Goal: Task Accomplishment & Management: Manage account settings

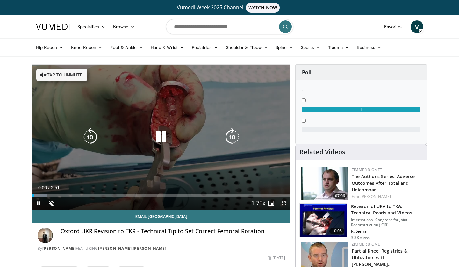
click at [62, 77] on button "Tap to unmute" at bounding box center [61, 75] width 51 height 13
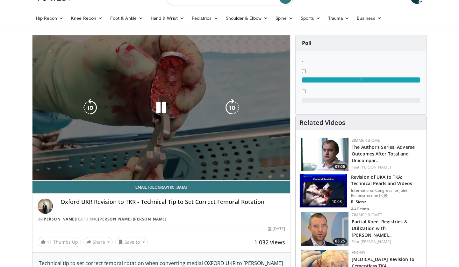
scroll to position [29, 0]
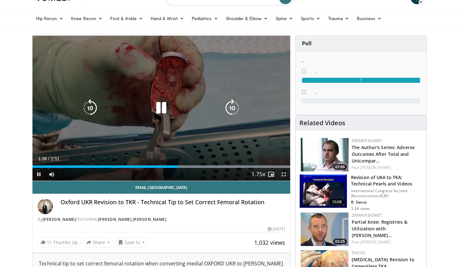
click at [162, 107] on icon "Video Player" at bounding box center [161, 108] width 18 height 18
click at [161, 108] on icon "Video Player" at bounding box center [161, 108] width 18 height 18
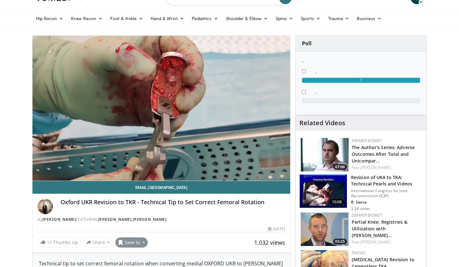
click at [129, 241] on button "Save to" at bounding box center [131, 242] width 32 height 10
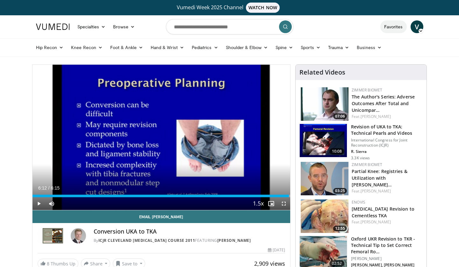
click at [393, 25] on link "Favorites" at bounding box center [393, 26] width 26 height 13
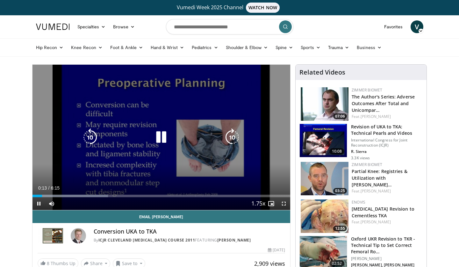
click at [167, 110] on div "10 seconds Tap to unmute" at bounding box center [161, 137] width 258 height 145
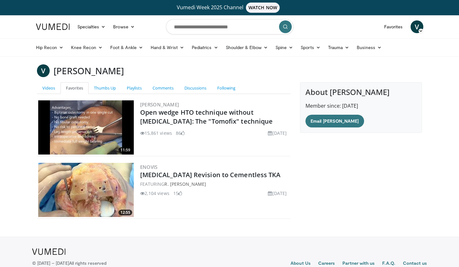
scroll to position [20, 0]
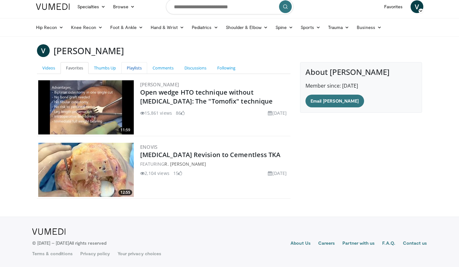
click at [140, 69] on link "Playlists" at bounding box center [134, 68] width 26 height 12
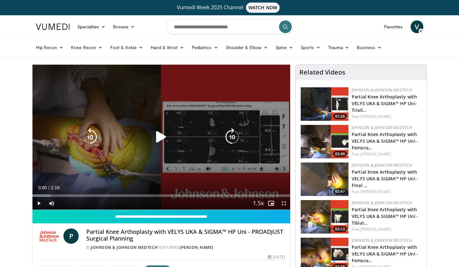
click at [160, 136] on icon "Video Player" at bounding box center [161, 137] width 18 height 18
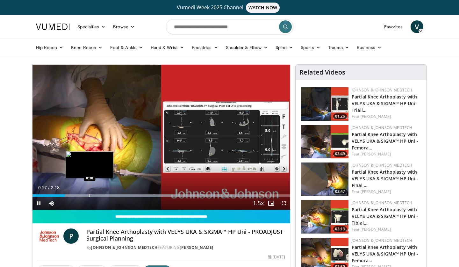
click at [90, 196] on div "Progress Bar" at bounding box center [89, 195] width 1 height 3
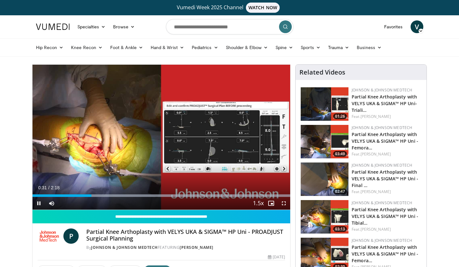
click at [119, 197] on div "Current Time 0:31 / Duration 2:18 Pause Skip Backward Skip Forward Mute Loaded …" at bounding box center [161, 203] width 258 height 13
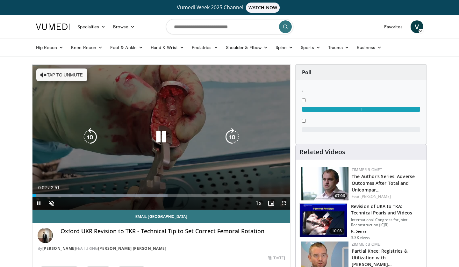
click at [165, 134] on icon "Video Player" at bounding box center [161, 137] width 18 height 18
click at [159, 136] on icon "Video Player" at bounding box center [161, 137] width 18 height 18
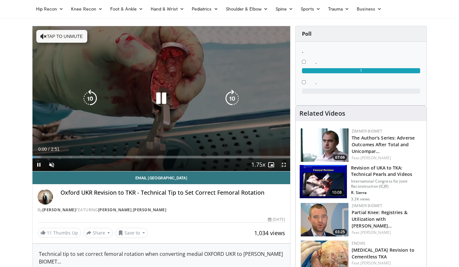
scroll to position [43, 0]
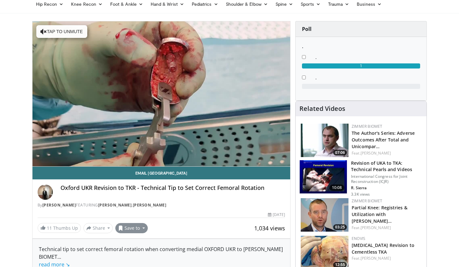
click at [132, 230] on button "Save to" at bounding box center [131, 228] width 32 height 10
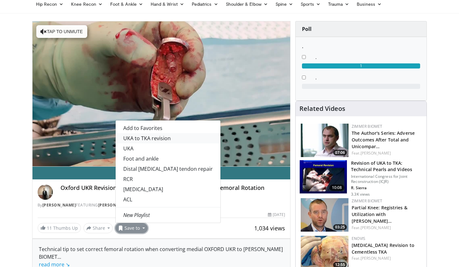
click at [137, 140] on link "UKA to TKA revision" at bounding box center [168, 138] width 105 height 10
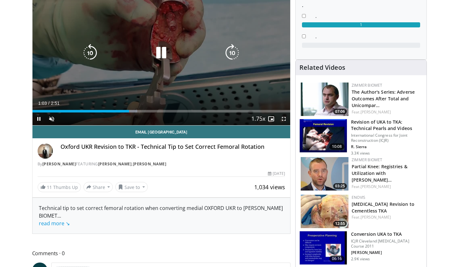
scroll to position [84, 0]
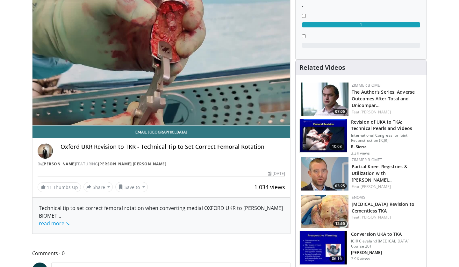
click at [132, 165] on link "[PERSON_NAME]" at bounding box center [115, 163] width 34 height 5
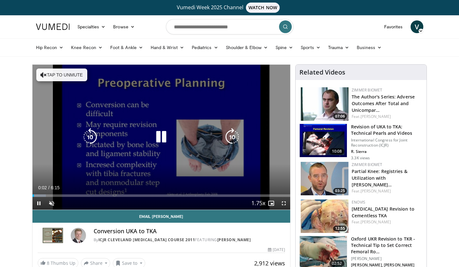
click at [69, 77] on button "Tap to unmute" at bounding box center [61, 75] width 51 height 13
click at [234, 139] on icon "Video Player" at bounding box center [232, 137] width 18 height 18
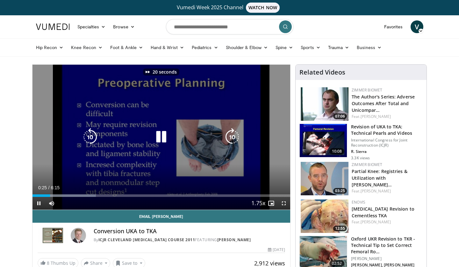
click at [234, 139] on icon "Video Player" at bounding box center [232, 137] width 18 height 18
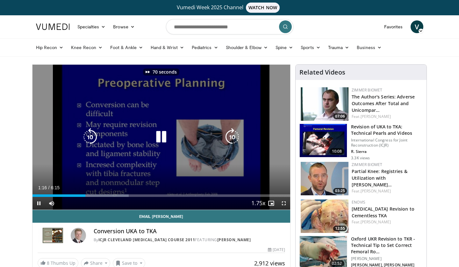
click at [234, 139] on icon "Video Player" at bounding box center [232, 137] width 18 height 18
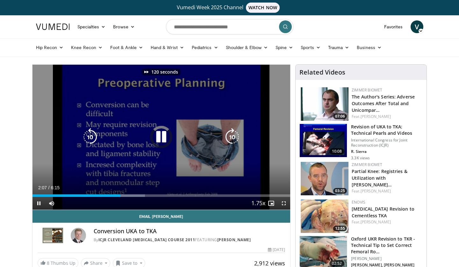
click at [234, 139] on icon "Video Player" at bounding box center [232, 137] width 18 height 18
click at [234, 136] on icon "Video Player" at bounding box center [232, 137] width 18 height 18
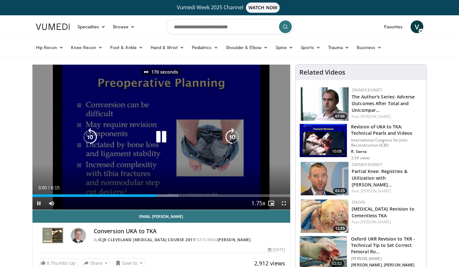
click at [234, 136] on icon "Video Player" at bounding box center [232, 137] width 18 height 18
click at [171, 128] on div "190 seconds Tap to unmute" at bounding box center [161, 137] width 258 height 145
click at [161, 137] on icon "Video Player" at bounding box center [161, 137] width 18 height 18
click at [232, 135] on icon "Video Player" at bounding box center [232, 137] width 18 height 18
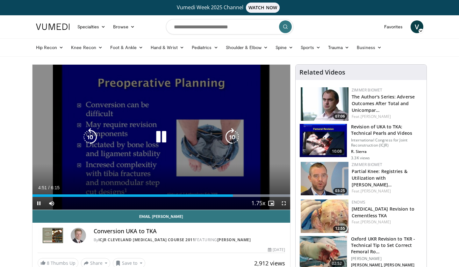
click at [232, 135] on icon "Video Player" at bounding box center [232, 137] width 18 height 18
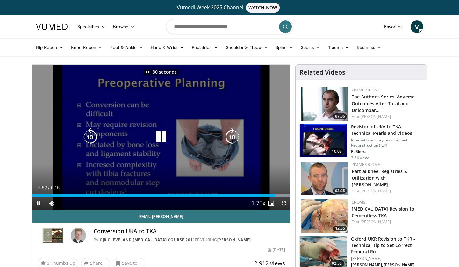
click at [232, 135] on icon "Video Player" at bounding box center [232, 137] width 18 height 18
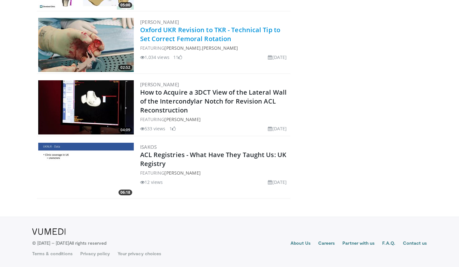
scroll to position [270, 0]
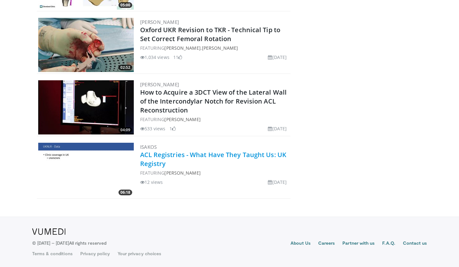
click at [172, 154] on link "ACL Registries - What Have They Taught Us: UK Registry" at bounding box center [213, 159] width 147 height 18
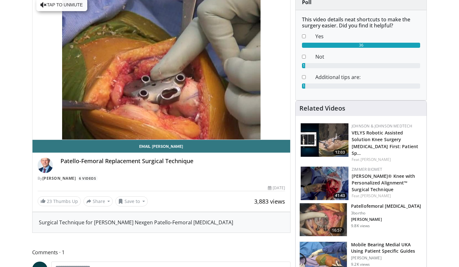
scroll to position [71, 0]
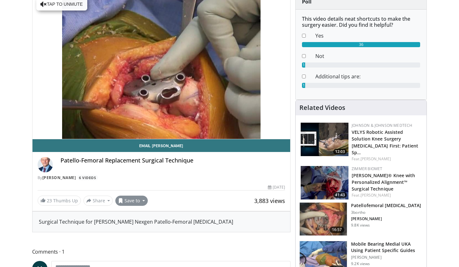
click at [128, 199] on button "Save to" at bounding box center [131, 201] width 32 height 10
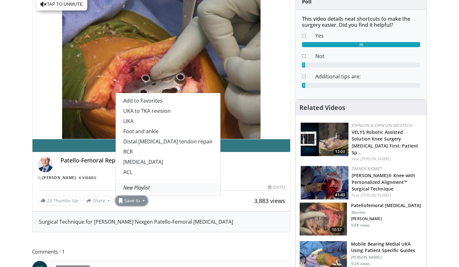
click at [144, 191] on link "New Playlist" at bounding box center [168, 188] width 105 height 10
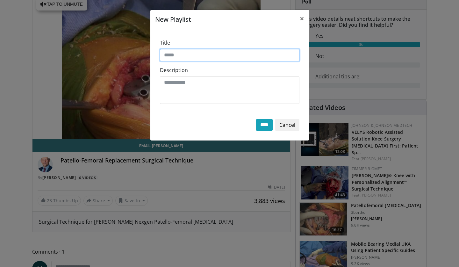
click at [195, 53] on input "Title" at bounding box center [230, 55] width 140 height 12
type input "**********"
click at [261, 125] on input "****" at bounding box center [264, 125] width 17 height 12
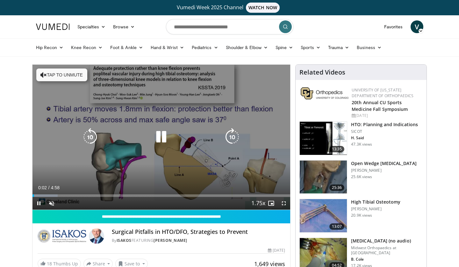
click at [233, 139] on icon "Video Player" at bounding box center [232, 137] width 18 height 18
click at [233, 142] on icon "Video Player" at bounding box center [232, 137] width 18 height 18
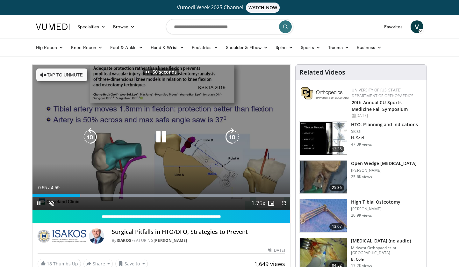
click at [233, 141] on icon "Video Player" at bounding box center [232, 137] width 18 height 18
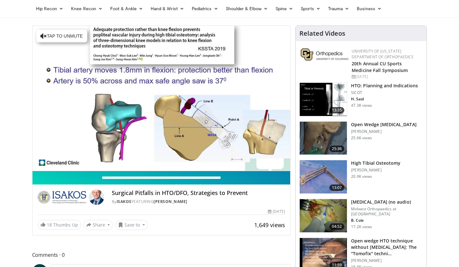
scroll to position [40, 0]
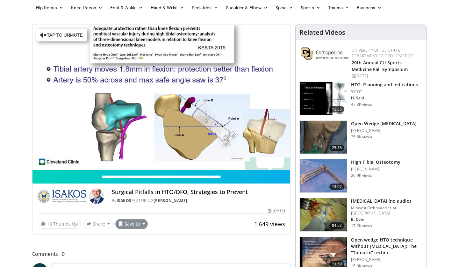
click at [130, 225] on button "Save to" at bounding box center [131, 224] width 32 height 10
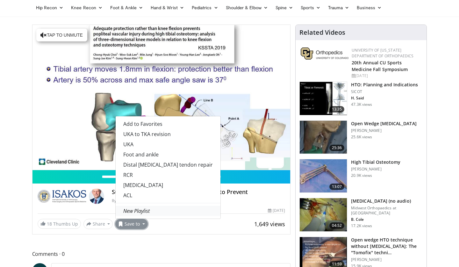
click at [141, 210] on em "New Playlist" at bounding box center [136, 210] width 26 height 7
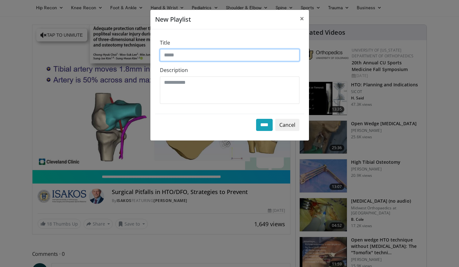
click at [197, 60] on input "Title" at bounding box center [230, 55] width 140 height 12
type input "*"
type input "***"
click at [263, 126] on input "****" at bounding box center [264, 125] width 17 height 12
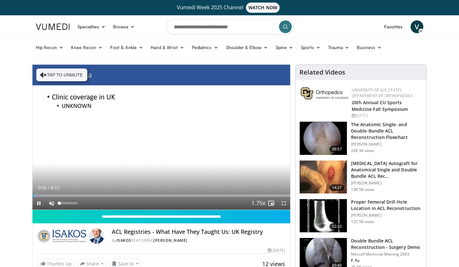
click at [50, 203] on span "Video Player" at bounding box center [51, 203] width 13 height 13
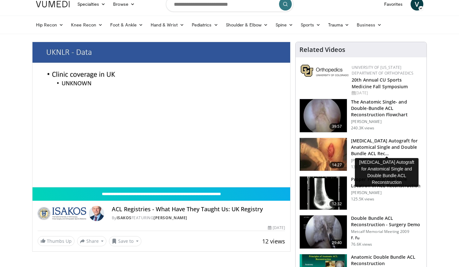
scroll to position [23, 0]
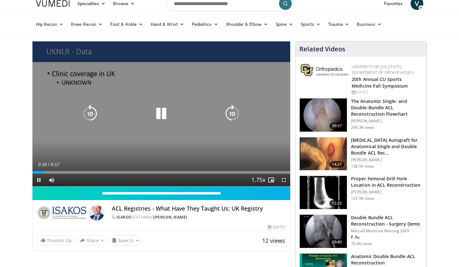
click at [231, 117] on icon "Video Player" at bounding box center [232, 114] width 18 height 18
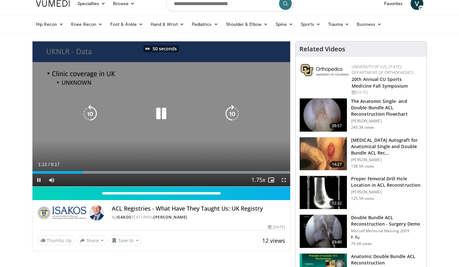
click at [231, 117] on icon "Video Player" at bounding box center [232, 114] width 18 height 18
click at [231, 116] on icon "Video Player" at bounding box center [232, 114] width 18 height 18
click at [232, 115] on icon "Video Player" at bounding box center [232, 114] width 18 height 18
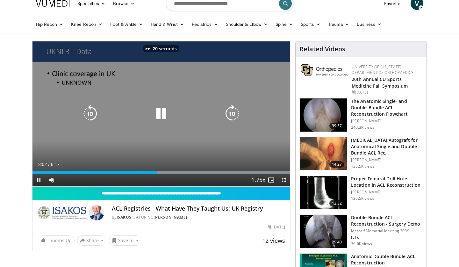
click at [232, 115] on icon "Video Player" at bounding box center [232, 114] width 18 height 18
click at [230, 116] on icon "Video Player" at bounding box center [232, 114] width 18 height 18
